Goal: Task Accomplishment & Management: Complete application form

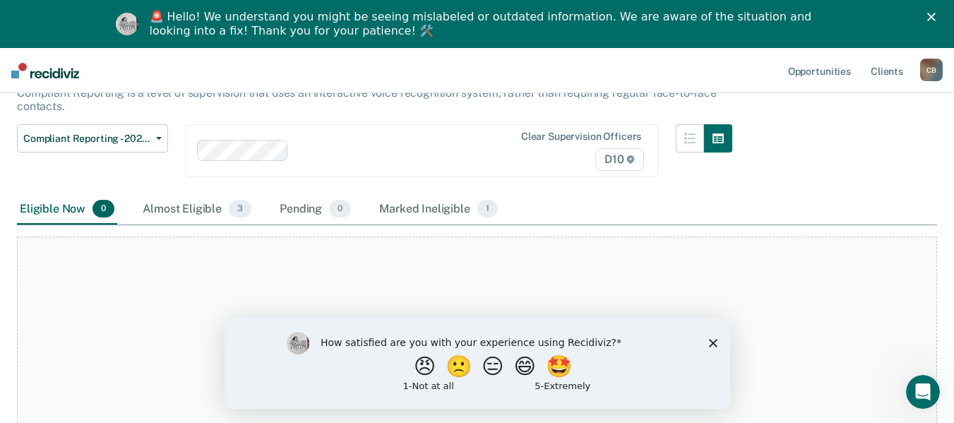
scroll to position [121, 0]
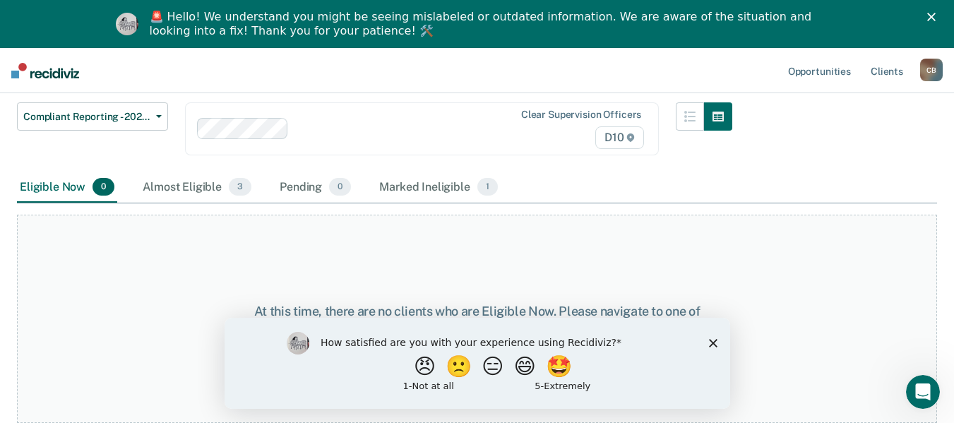
click at [710, 344] on polygon "Close survey" at bounding box center [712, 342] width 8 height 8
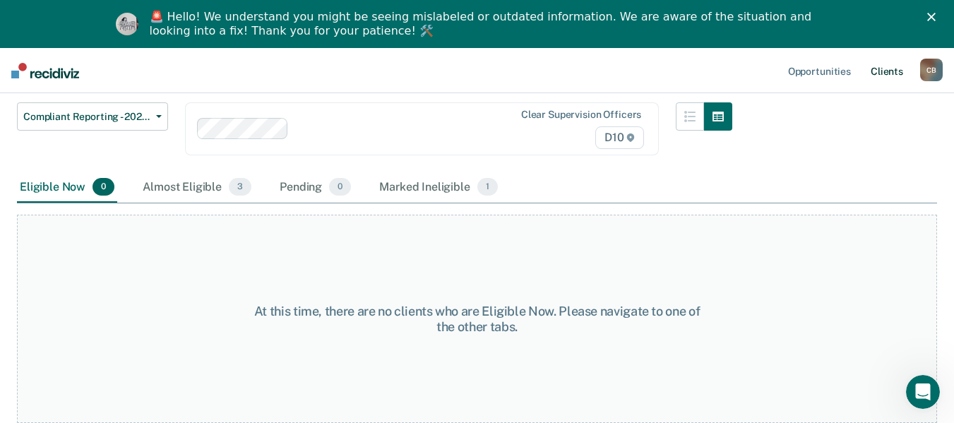
click at [890, 64] on link "Client s" at bounding box center [887, 70] width 38 height 45
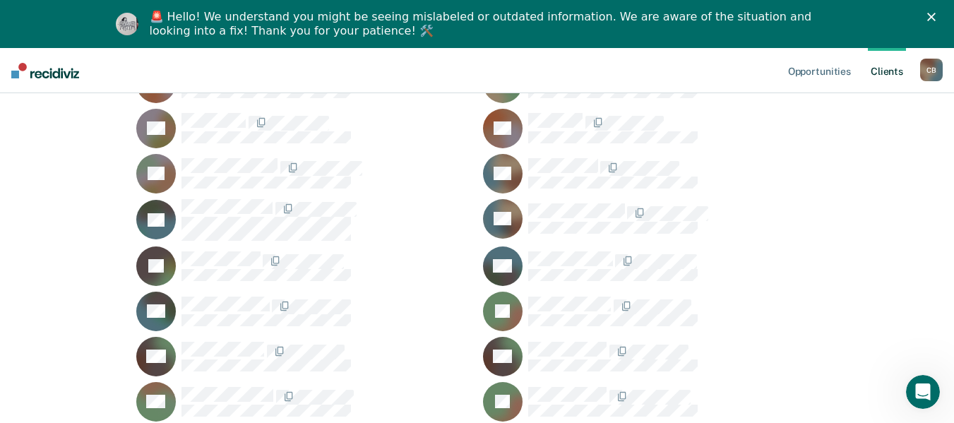
scroll to position [565, 0]
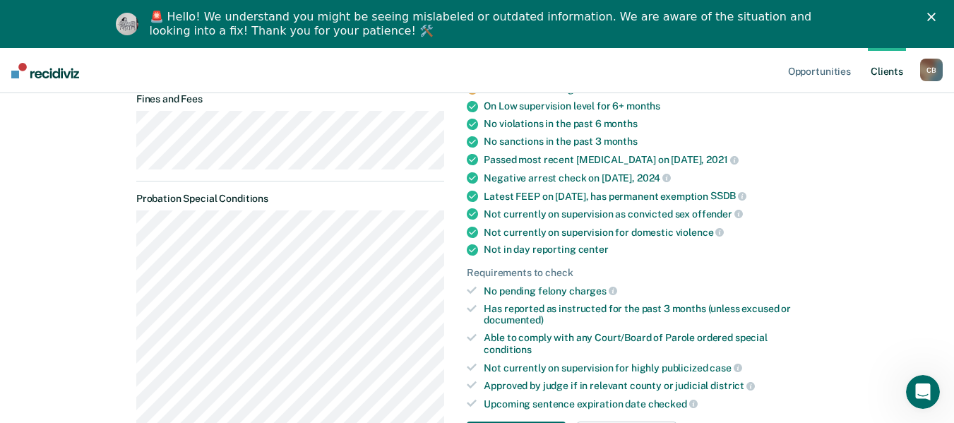
scroll to position [424, 0]
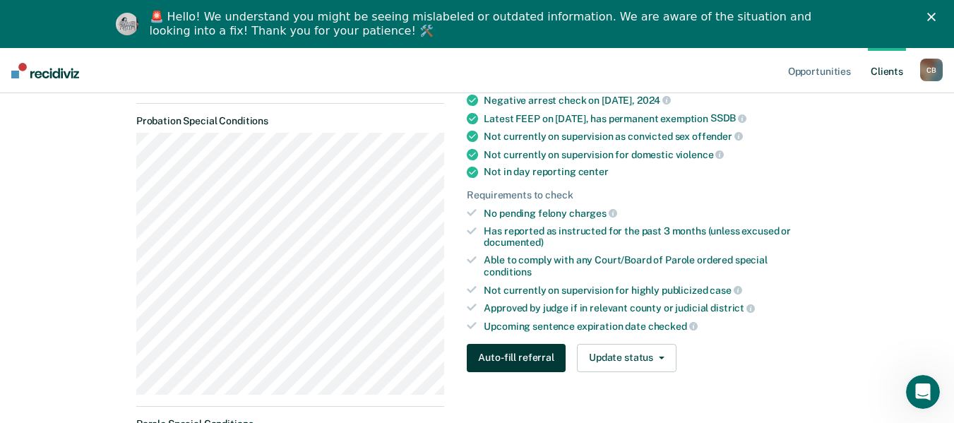
click at [517, 351] on button "Auto-fill referral" at bounding box center [516, 358] width 98 height 28
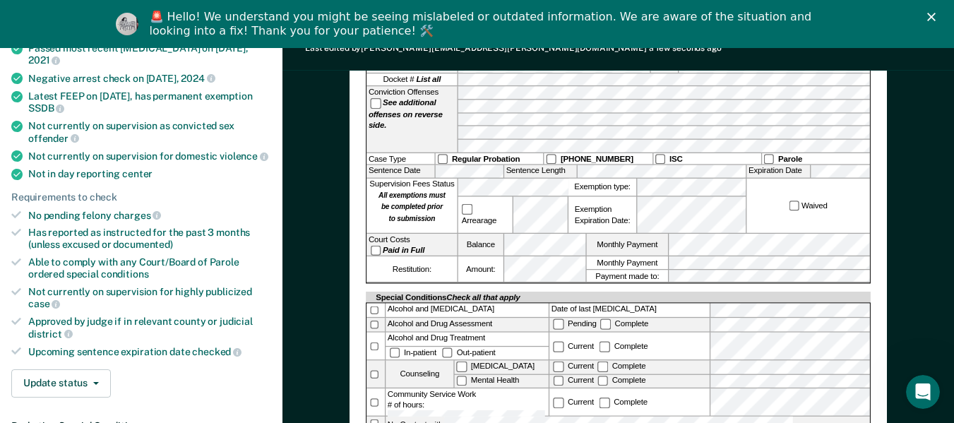
scroll to position [317, 0]
